Goal: Transaction & Acquisition: Obtain resource

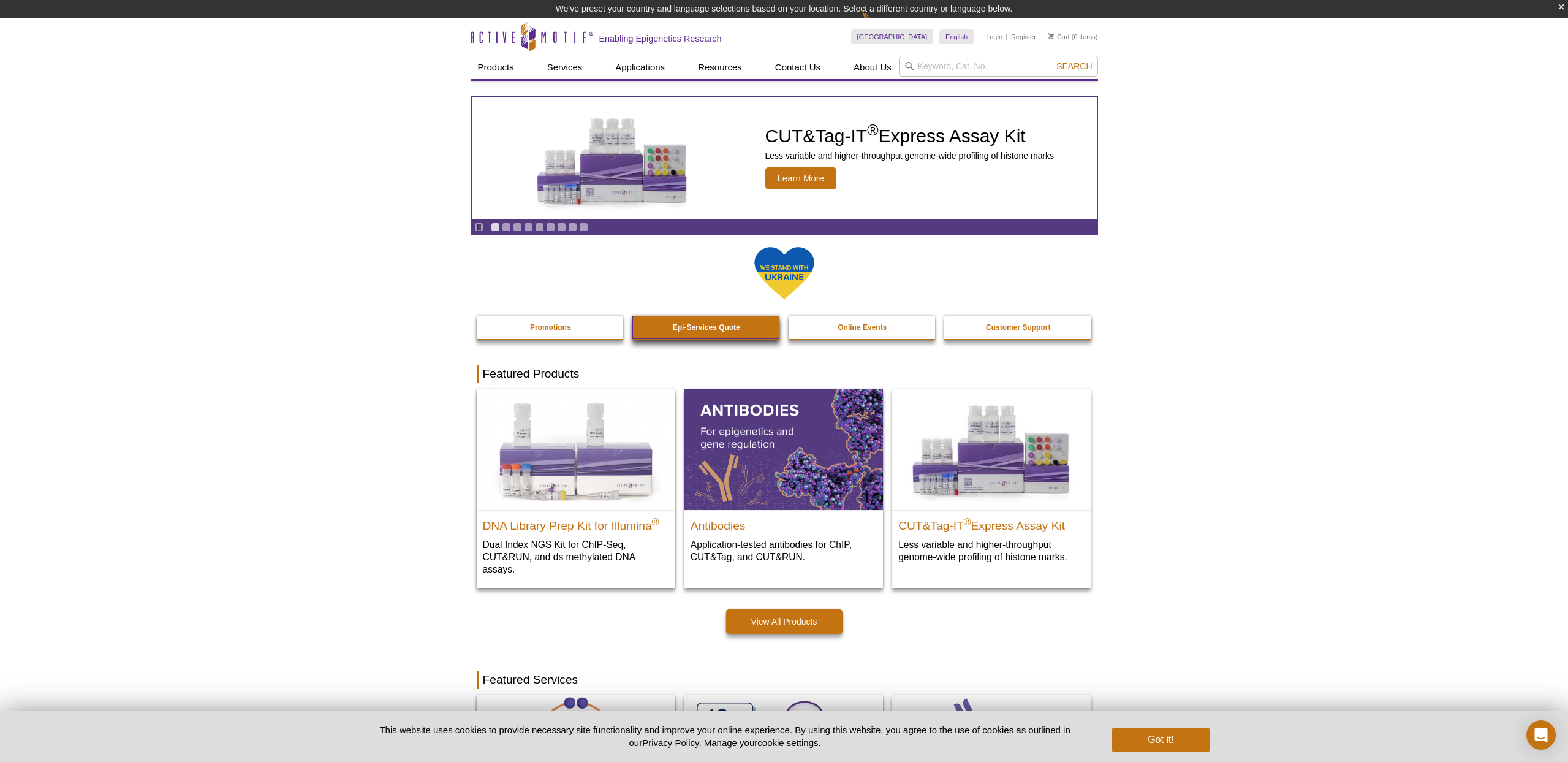
click at [712, 330] on strong "Epi-Services Quote" at bounding box center [706, 327] width 67 height 9
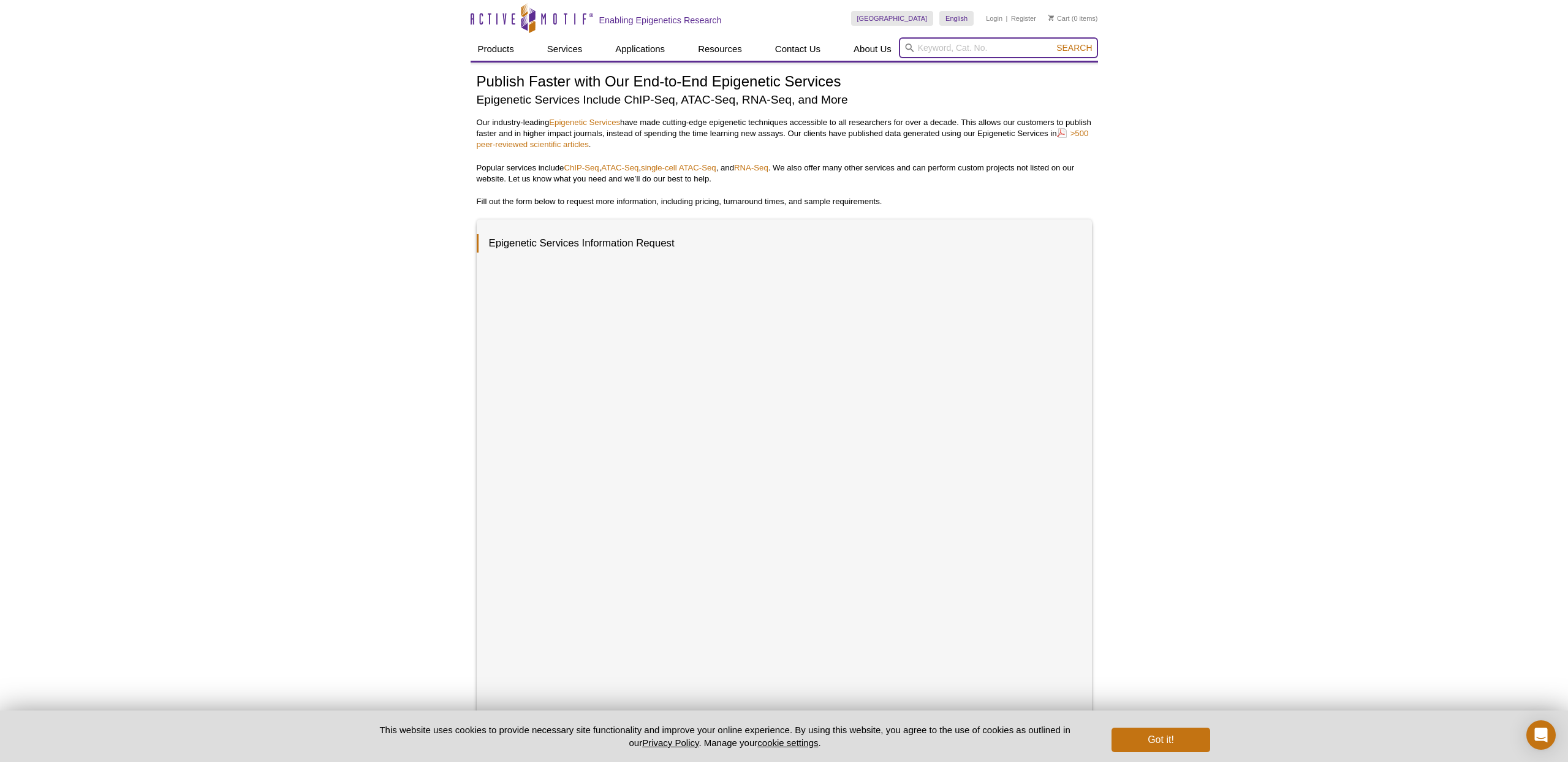
click at [954, 46] on input "search" at bounding box center [999, 47] width 199 height 21
click at [975, 49] on input "search" at bounding box center [999, 47] width 199 height 21
paste input "53150"
type input "53150"
click at [1053, 43] on button "Search" at bounding box center [1073, 48] width 43 height 11
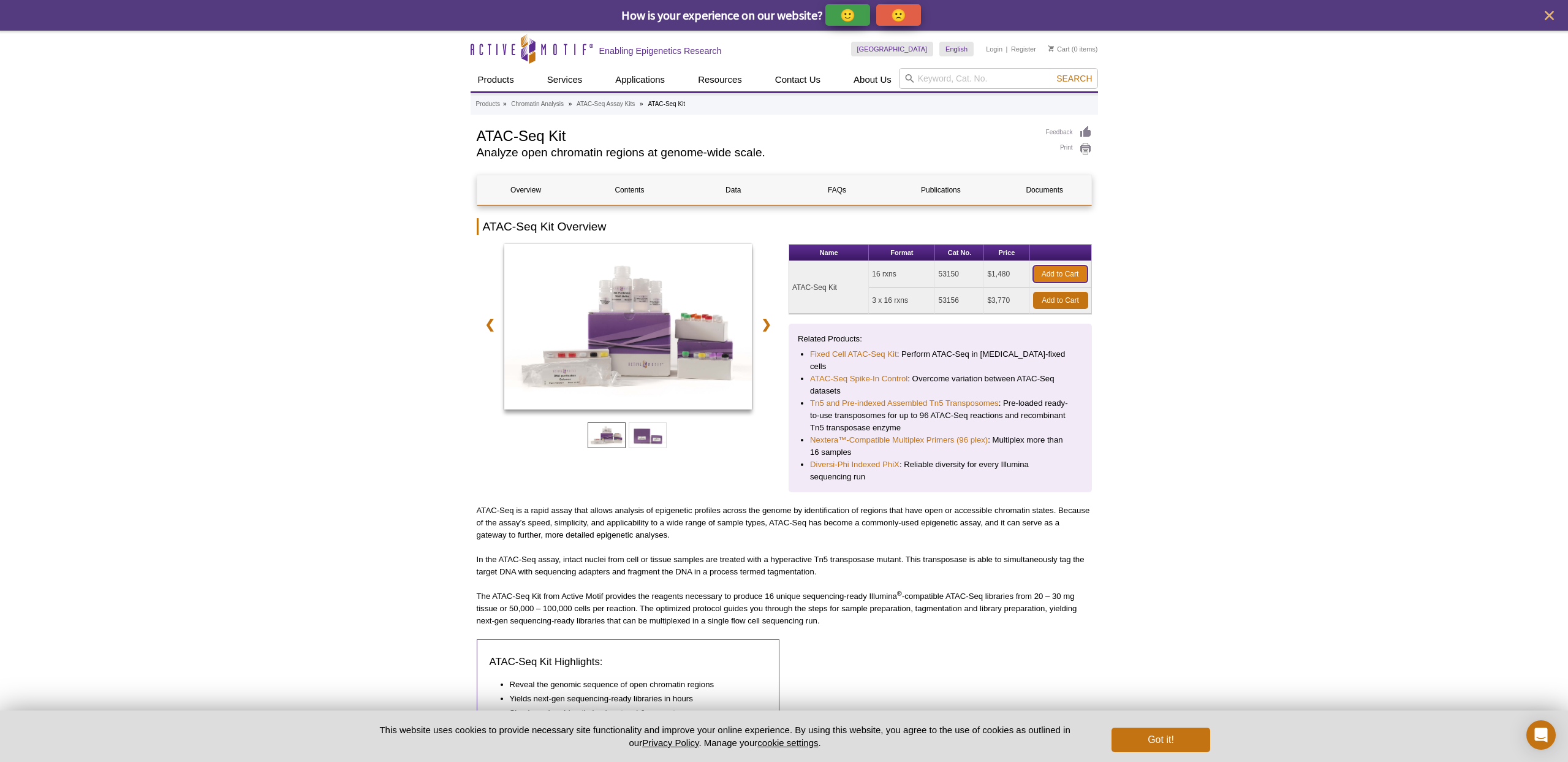
click at [1063, 275] on link "Add to Cart" at bounding box center [1060, 274] width 55 height 17
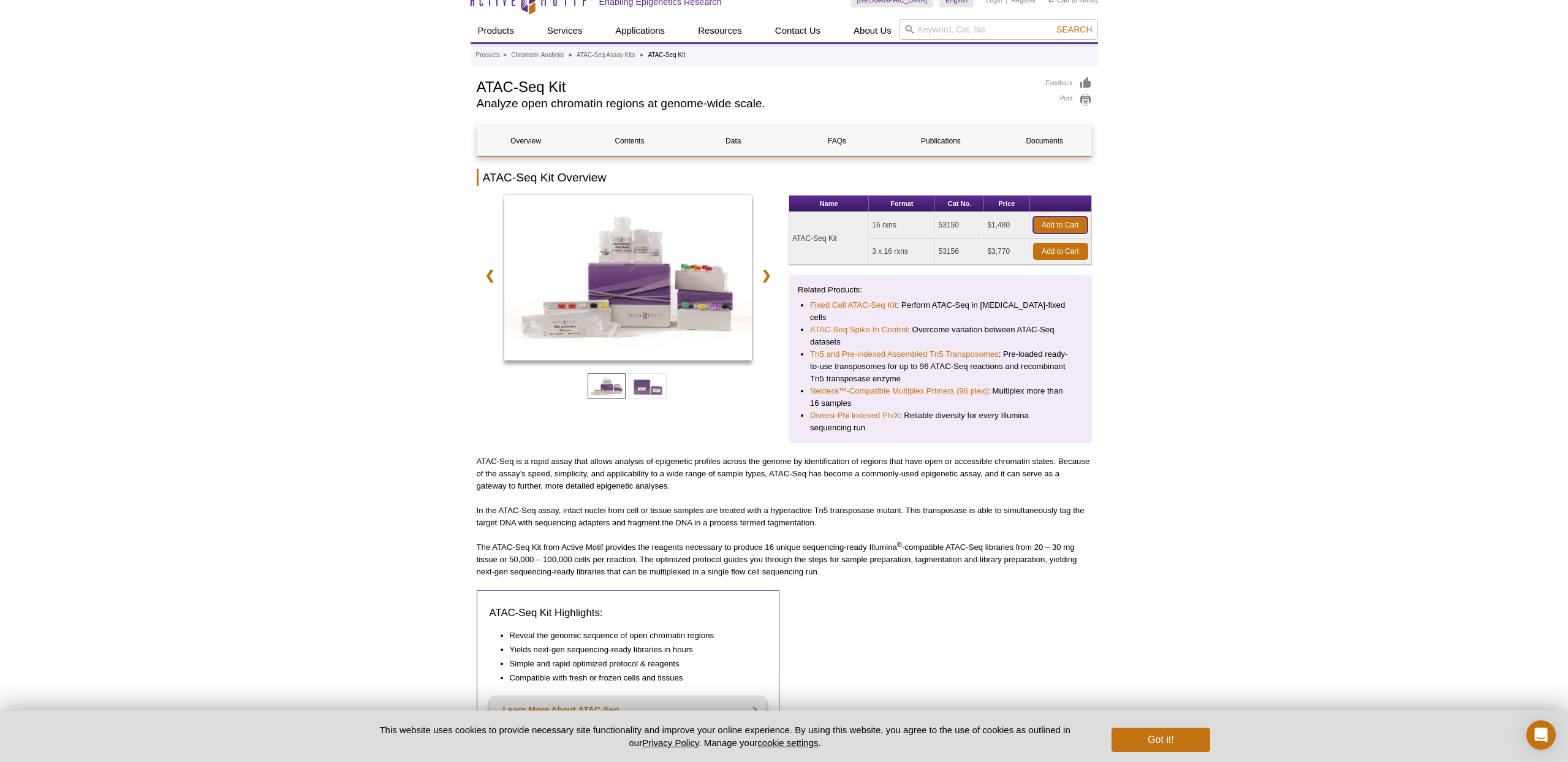
scroll to position [55, 0]
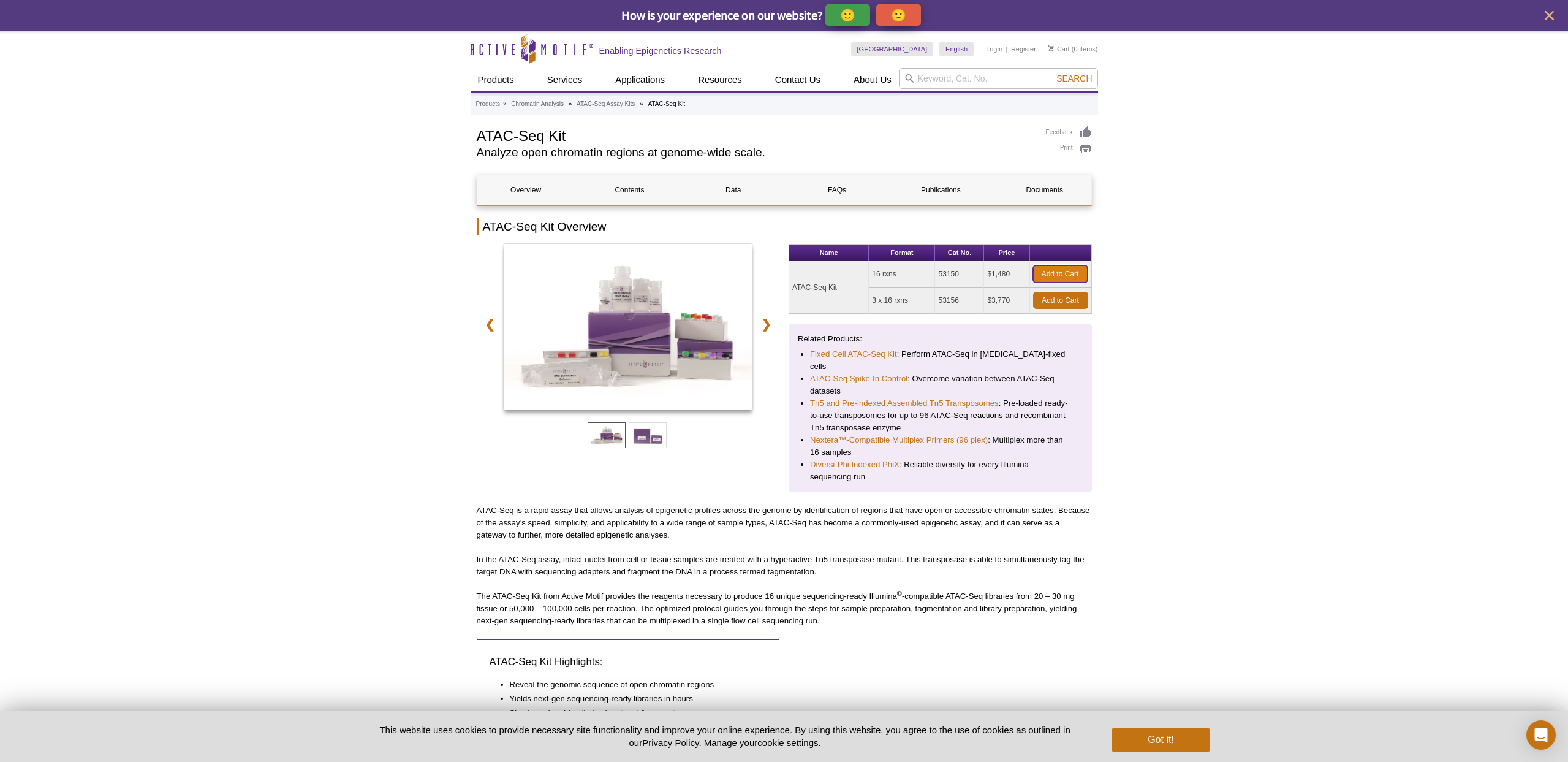
click at [1066, 271] on link "Add to Cart" at bounding box center [1060, 274] width 55 height 17
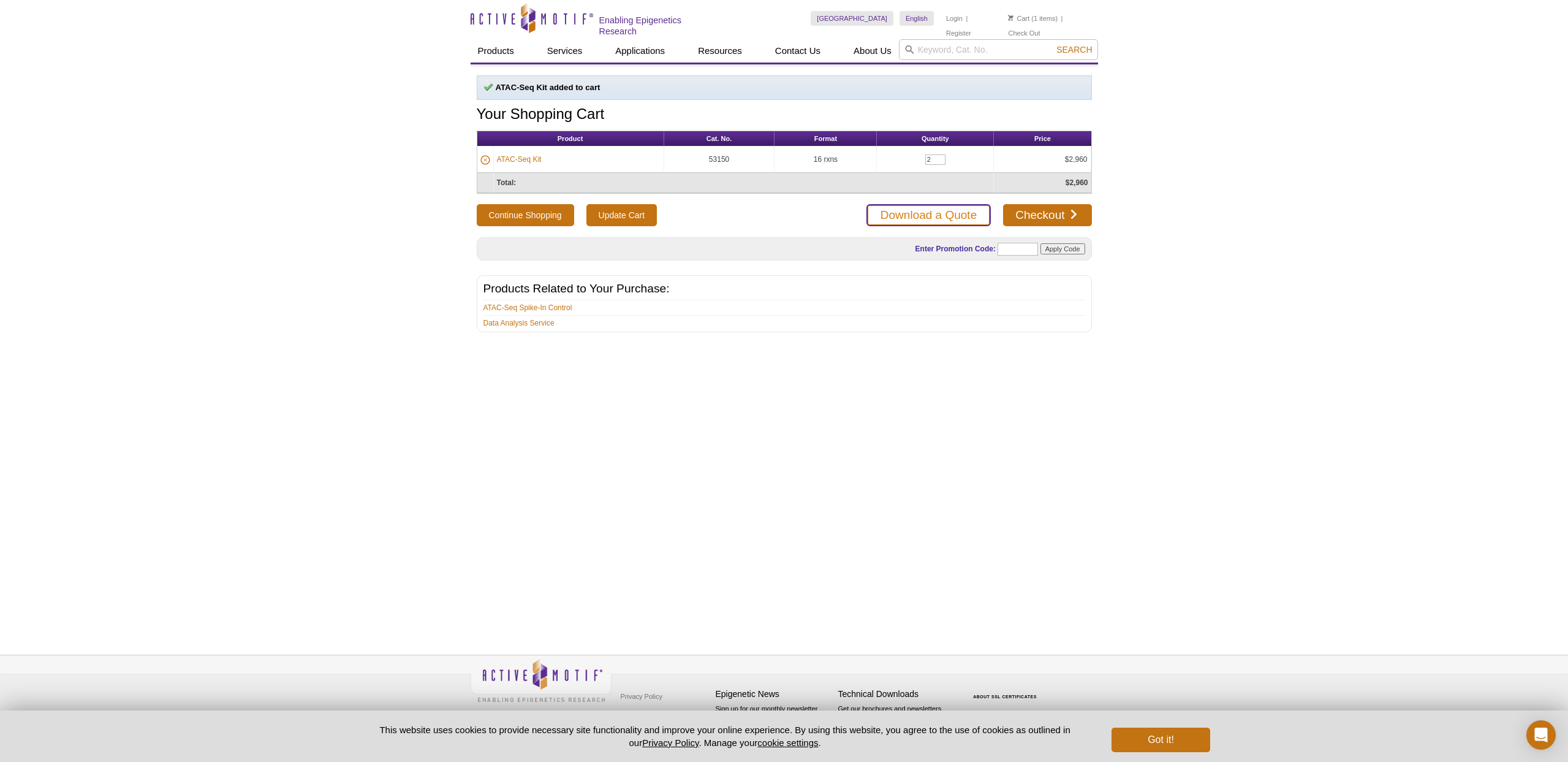
click at [951, 208] on link "Download a Quote" at bounding box center [928, 214] width 124 height 22
click at [930, 157] on input "2" at bounding box center [935, 159] width 20 height 10
type input "1"
click at [1397, 164] on div "Active Motif Logo Enabling Epigenetics Research 1 Search Skip to content Active…" at bounding box center [784, 381] width 1568 height 762
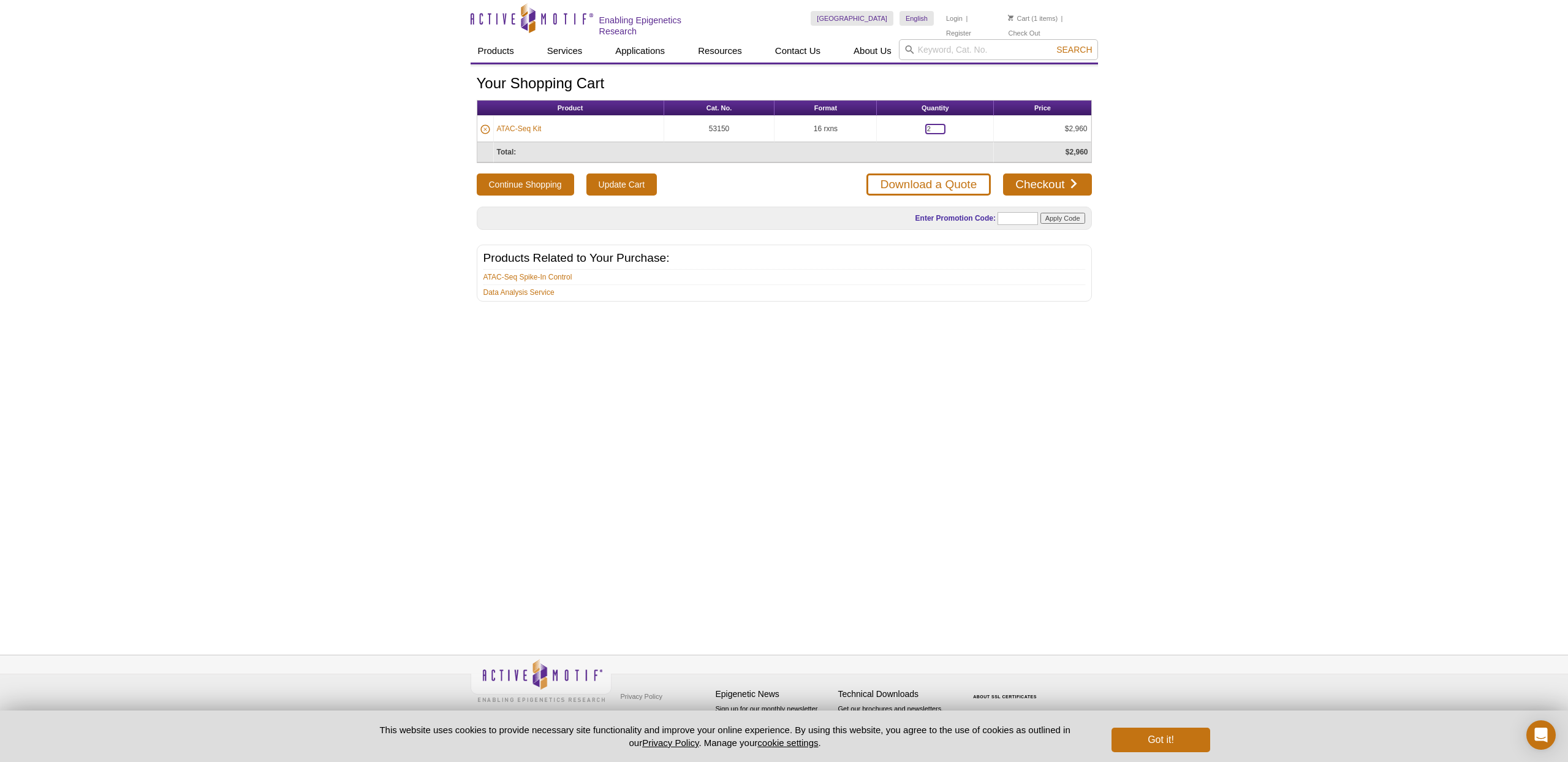
drag, startPoint x: 936, startPoint y: 126, endPoint x: 856, endPoint y: 122, distance: 80.1
click at [856, 122] on tr "ATAC-Seq Kit 53150 16 rxns 2 $2,960" at bounding box center [784, 129] width 614 height 27
type input "1"
click at [635, 180] on input "Update Cart" at bounding box center [622, 184] width 70 height 22
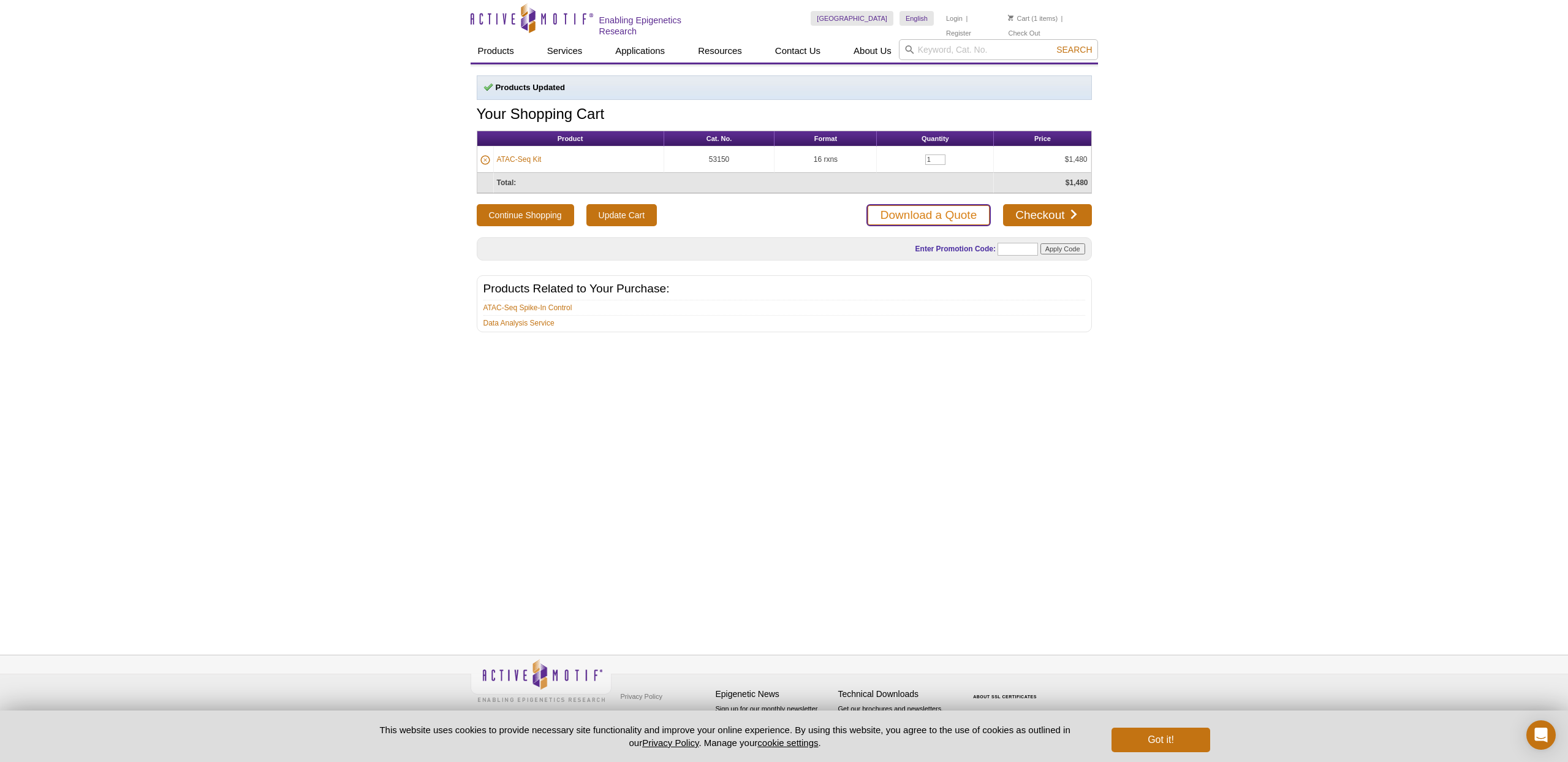
click at [961, 209] on link "Download a Quote" at bounding box center [928, 214] width 124 height 22
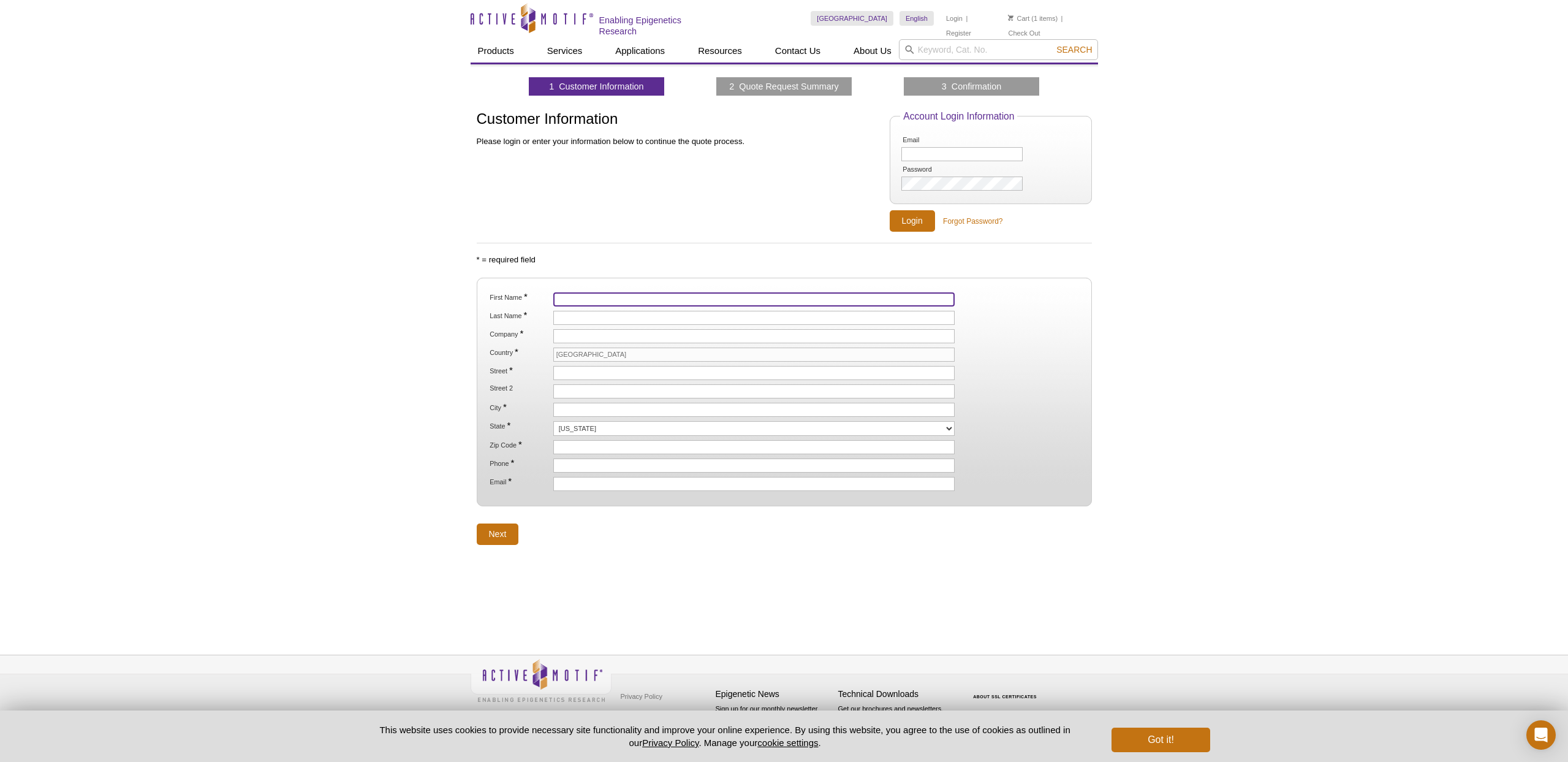
click at [575, 294] on input "First Name *" at bounding box center [754, 299] width 402 height 14
click at [585, 299] on input "First Name *" at bounding box center [754, 299] width 402 height 14
type input "Bhavana"
click at [590, 316] on input "Last Name *" at bounding box center [754, 318] width 402 height 14
type input "Ragipani"
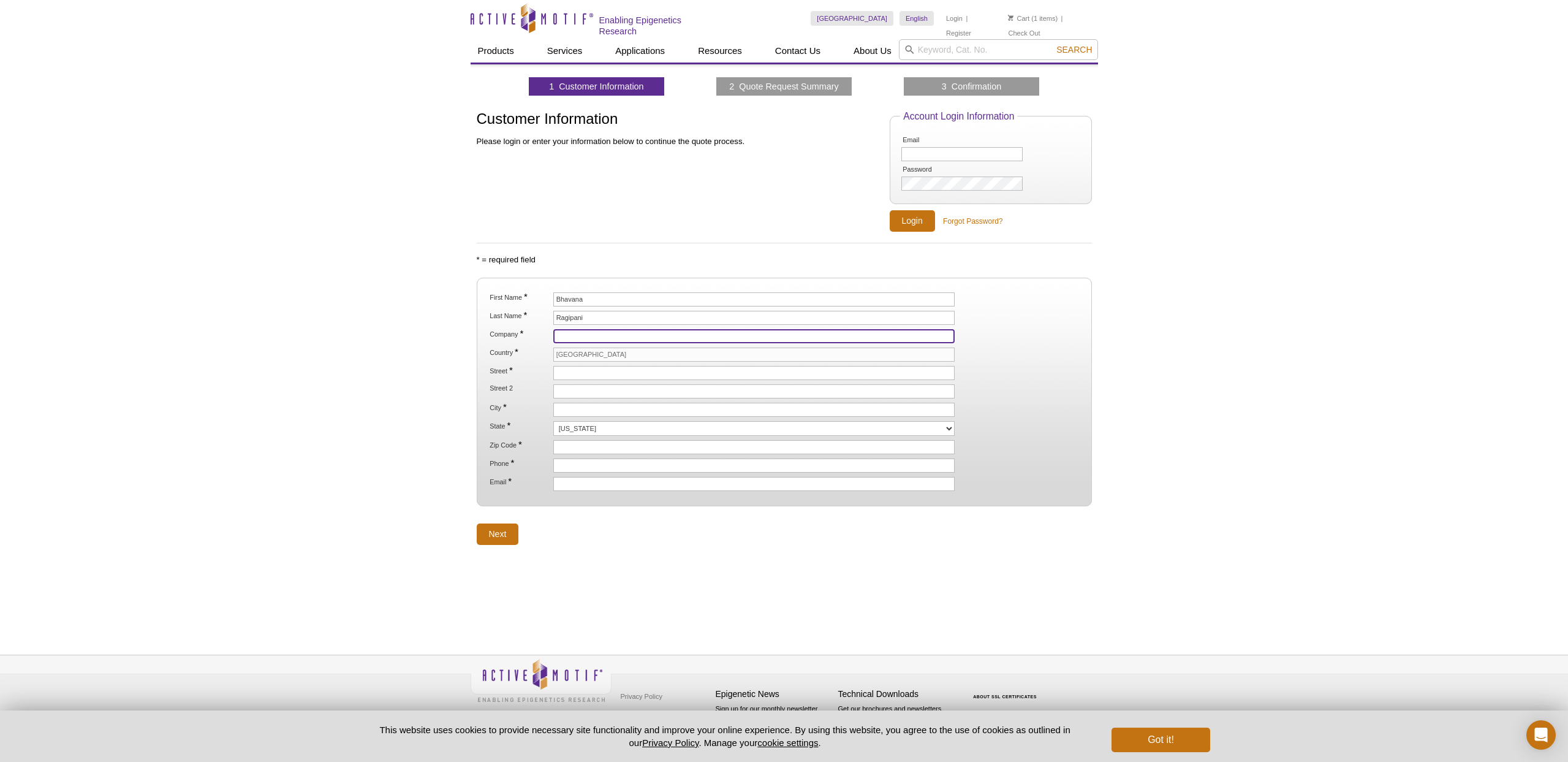
click at [600, 337] on input "Company *" at bounding box center [754, 336] width 402 height 14
type input "NYU [PERSON_NAME] School of Medicine"
click at [587, 354] on input "[GEOGRAPHIC_DATA]" at bounding box center [754, 354] width 402 height 14
click at [582, 371] on input "Street *" at bounding box center [754, 372] width 402 height 14
type input "[STREET_ADDRESS]"
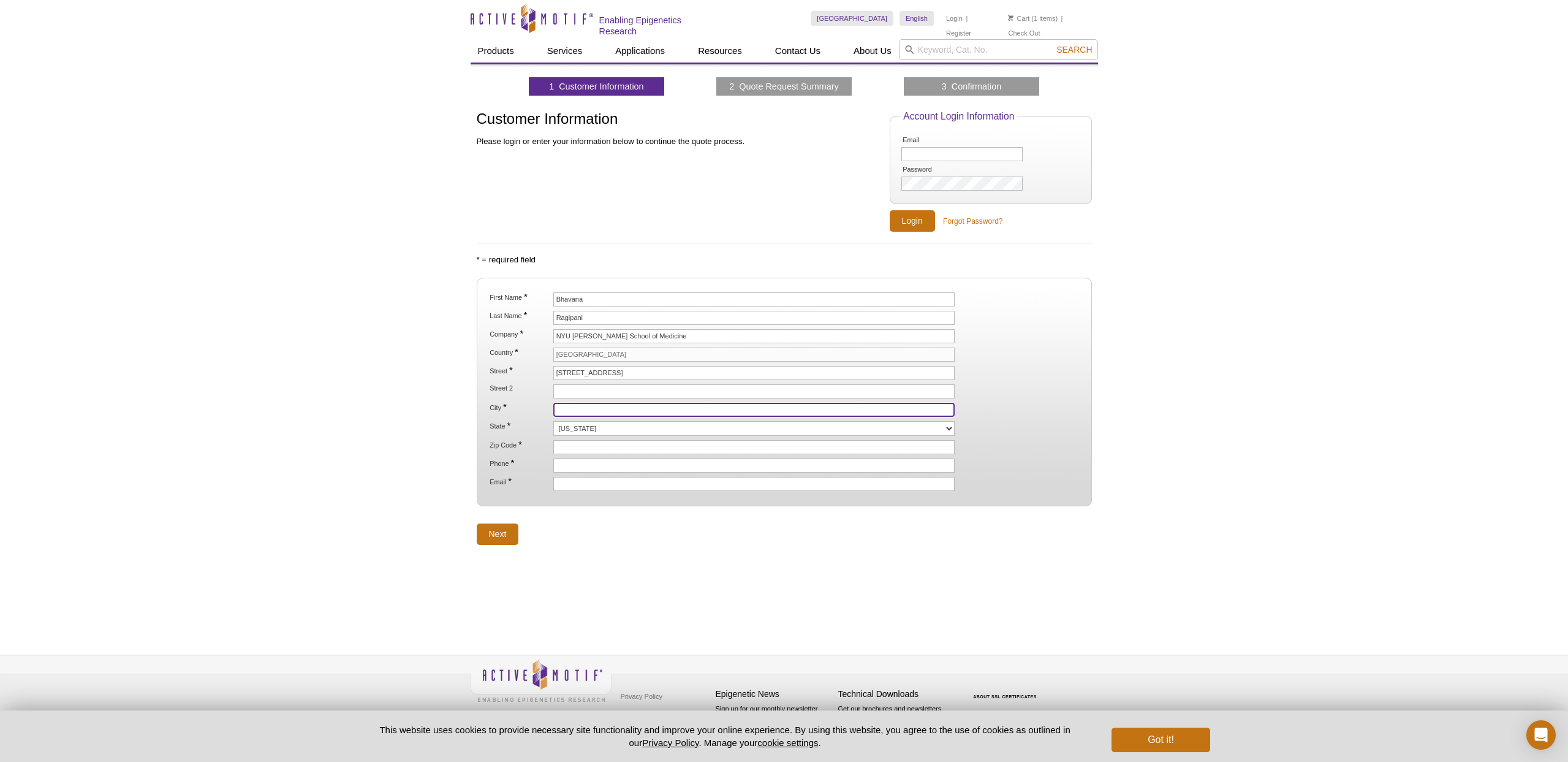
click at [622, 408] on input "City *" at bounding box center [754, 409] width 402 height 14
type input "[US_STATE]"
click at [591, 430] on select "[US_STATE] [US_STATE] [US_STATE] [US_STATE] [US_STATE] [US_STATE] [US_STATE] [U…" at bounding box center [754, 428] width 402 height 15
select select "NY"
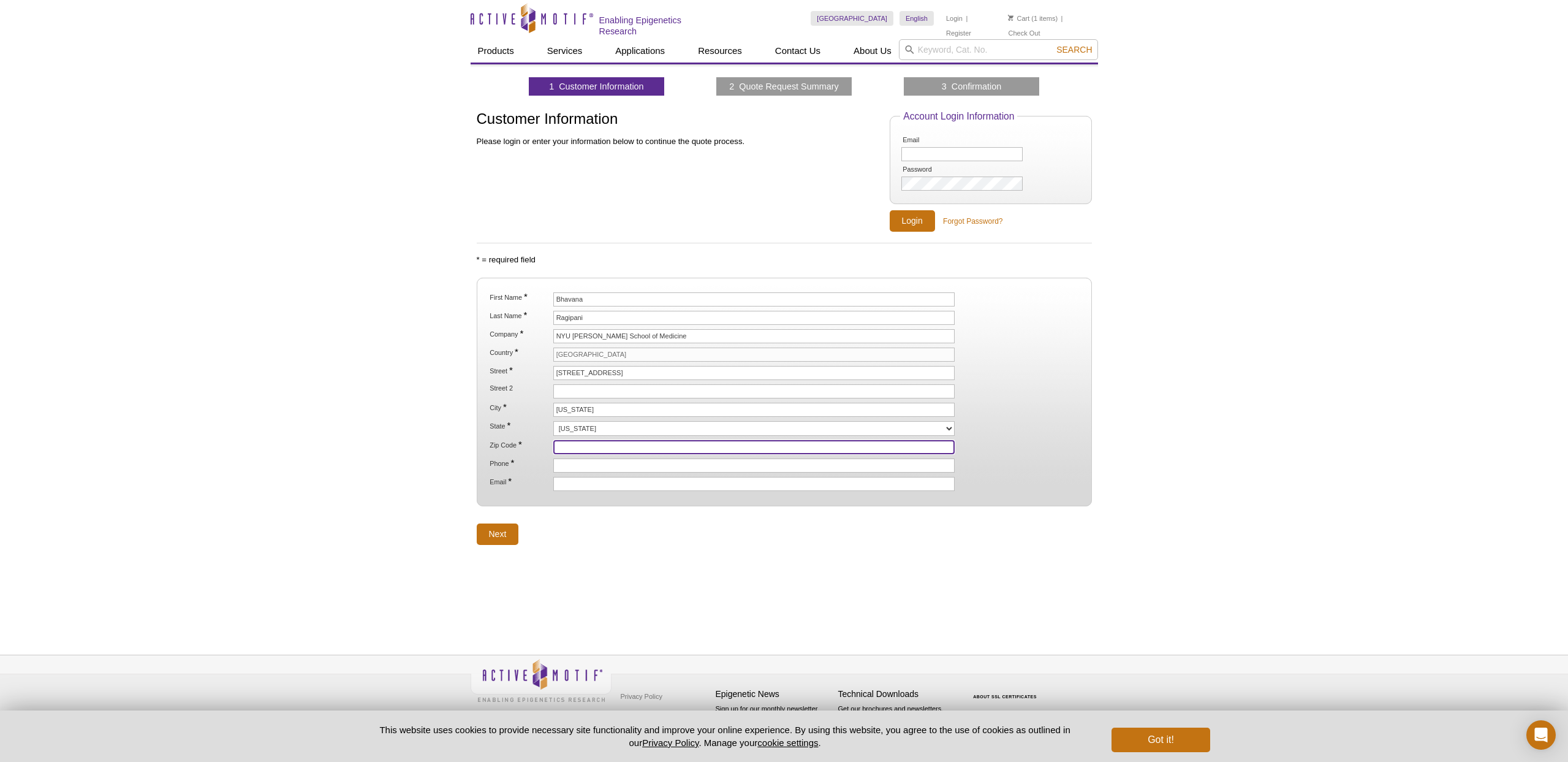
click at [582, 444] on input "Zip Code *" at bounding box center [754, 446] width 402 height 14
type input "10016"
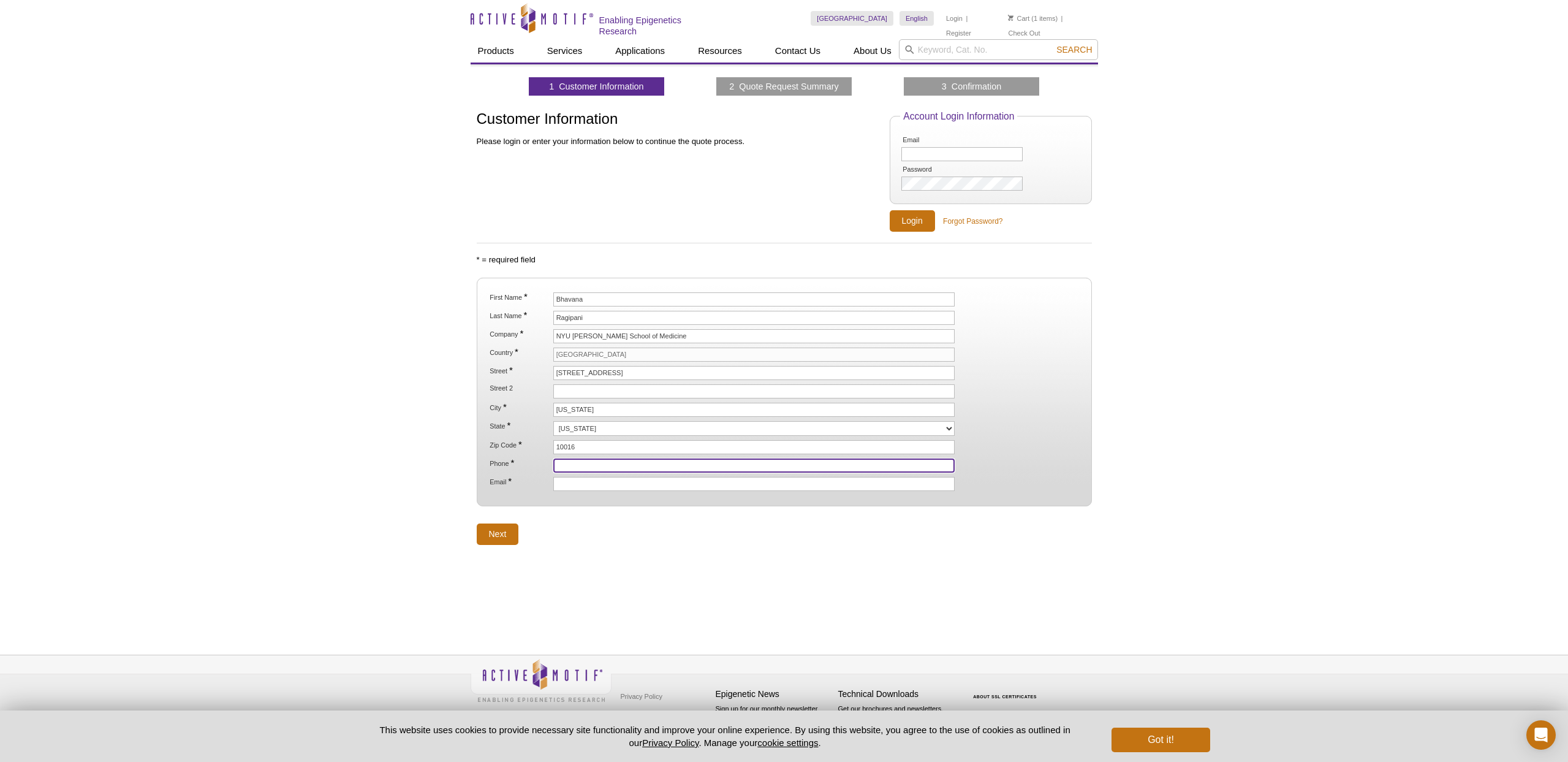
click at [632, 464] on input "Phone *" at bounding box center [754, 465] width 402 height 14
type input "5166555955"
type input "Apt 14"
type input "[EMAIL_ADDRESS][DOMAIN_NAME]"
drag, startPoint x: 623, startPoint y: 482, endPoint x: 485, endPoint y: 474, distance: 138.2
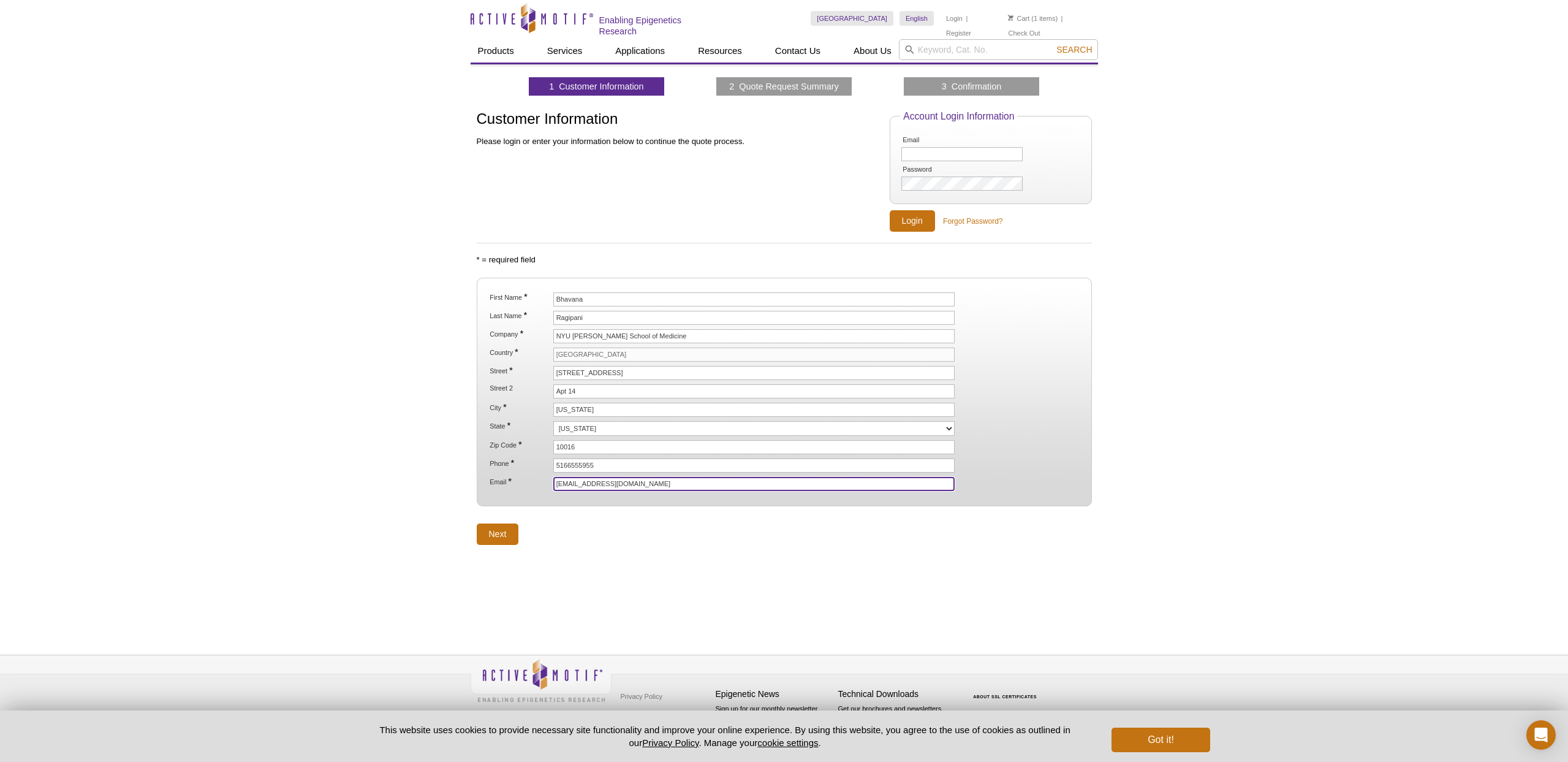
click at [485, 474] on fieldset "First Name * [PERSON_NAME] Last Name * [GEOGRAPHIC_DATA] Company * [GEOGRAPHIC_…" at bounding box center [784, 392] width 615 height 229
type input "[EMAIL_ADDRESS][DOMAIN_NAME]"
click at [500, 534] on input "Next" at bounding box center [497, 534] width 43 height 22
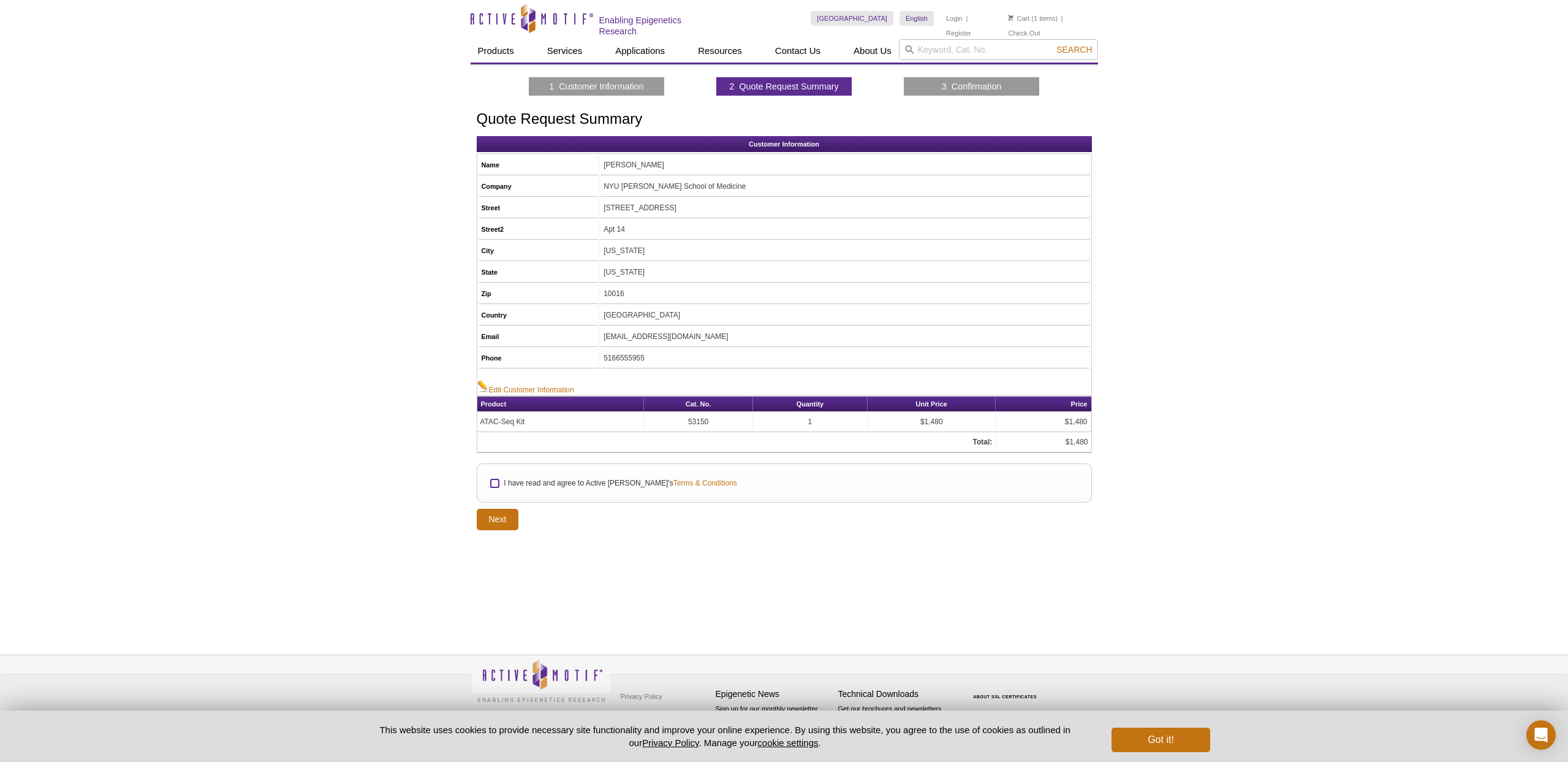
click at [496, 481] on input "I have read and agree to Active Motif's Terms & Conditions" at bounding box center [495, 483] width 8 height 8
checkbox input "true"
click at [498, 521] on input "Next" at bounding box center [497, 519] width 43 height 22
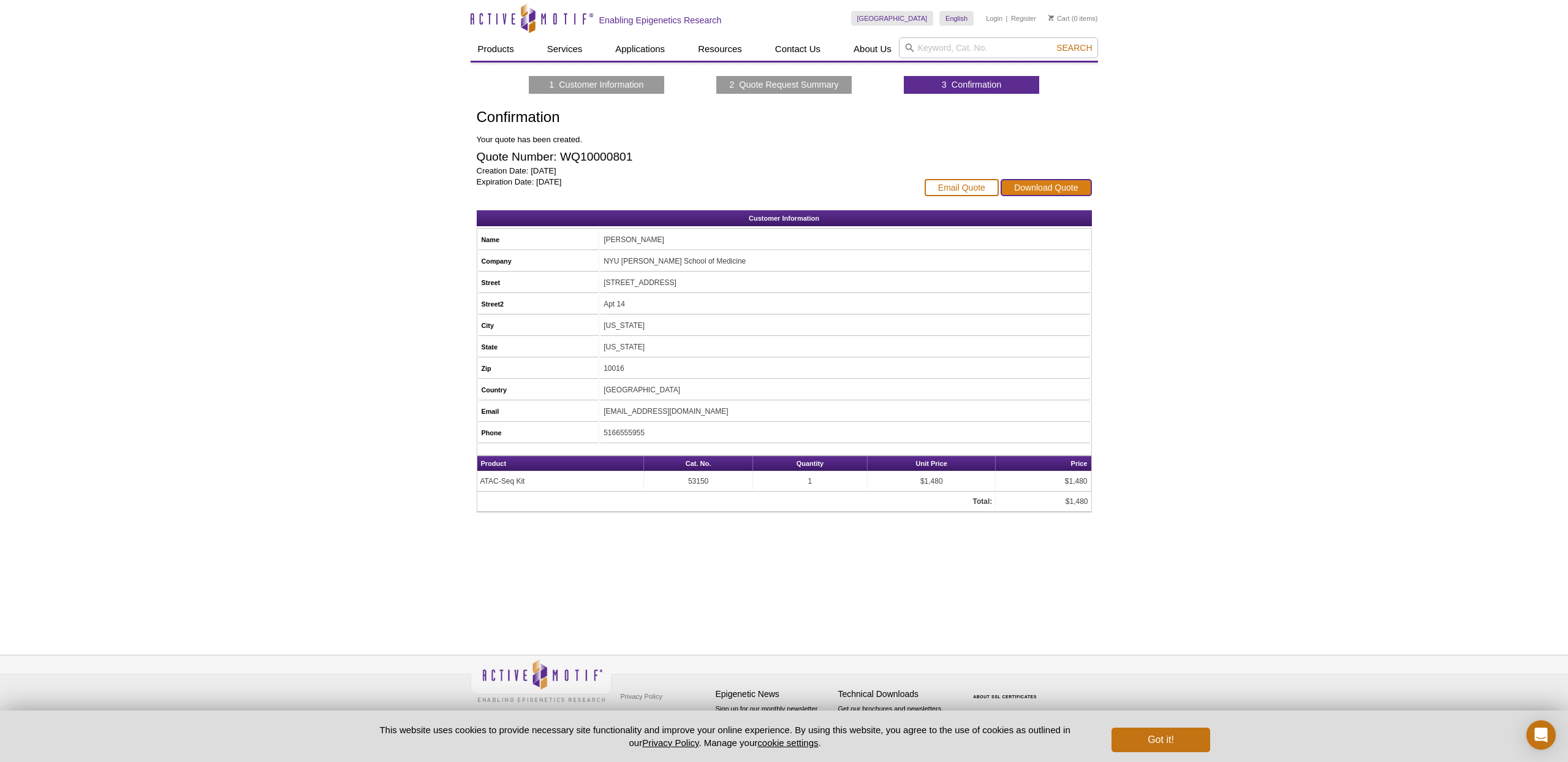
click at [1033, 188] on link "Download Quote" at bounding box center [1046, 188] width 91 height 17
click at [1241, 323] on div "Active Motif Logo Enabling Epigenetics Research 0 Search Skip to content Active…" at bounding box center [784, 381] width 1568 height 762
